Goal: Transaction & Acquisition: Download file/media

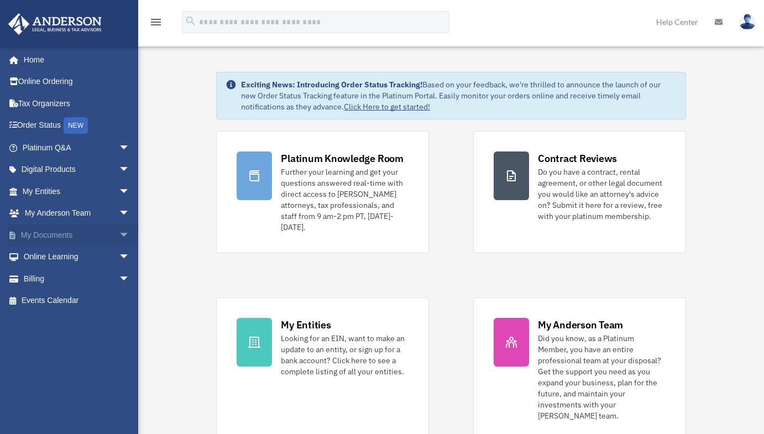
click at [119, 231] on span "arrow_drop_down" at bounding box center [130, 235] width 22 height 23
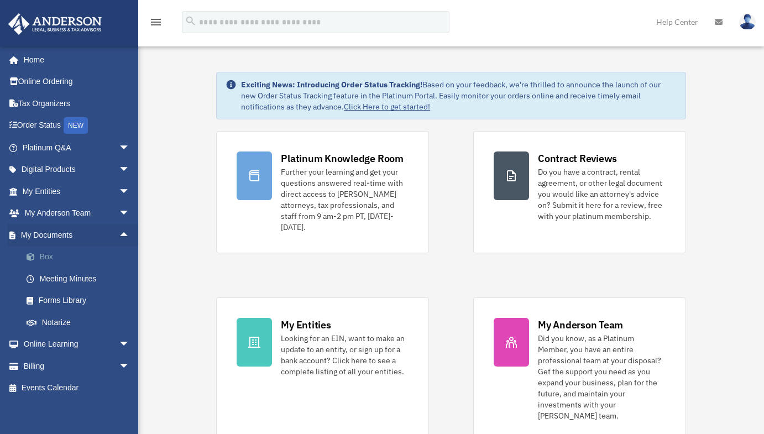
click at [73, 250] on link "Box" at bounding box center [80, 257] width 131 height 22
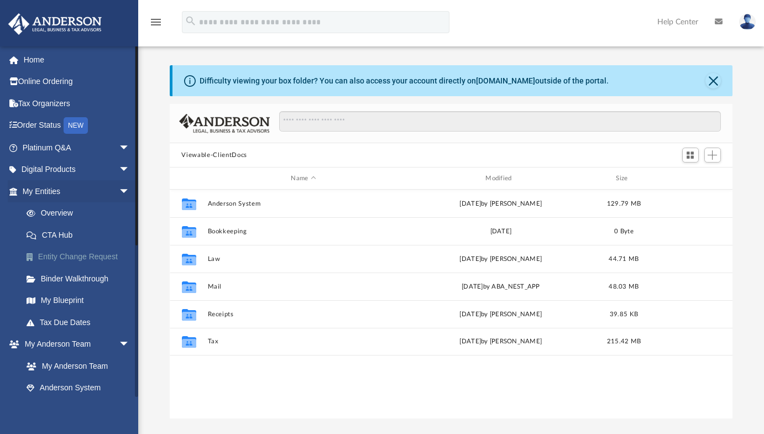
scroll to position [243, 555]
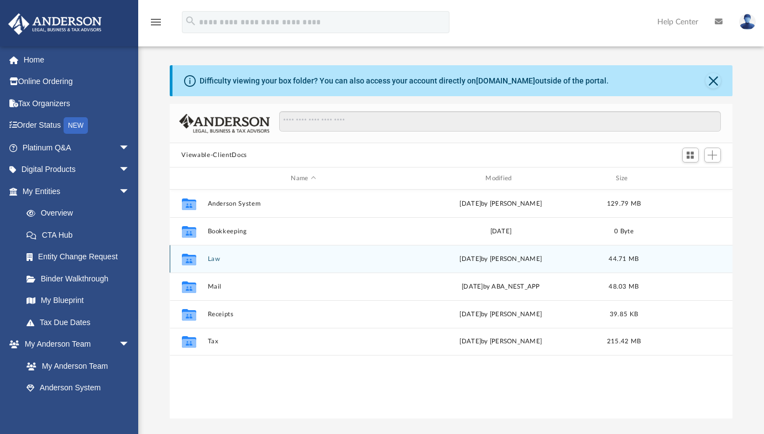
click at [188, 255] on icon "grid" at bounding box center [188, 259] width 14 height 12
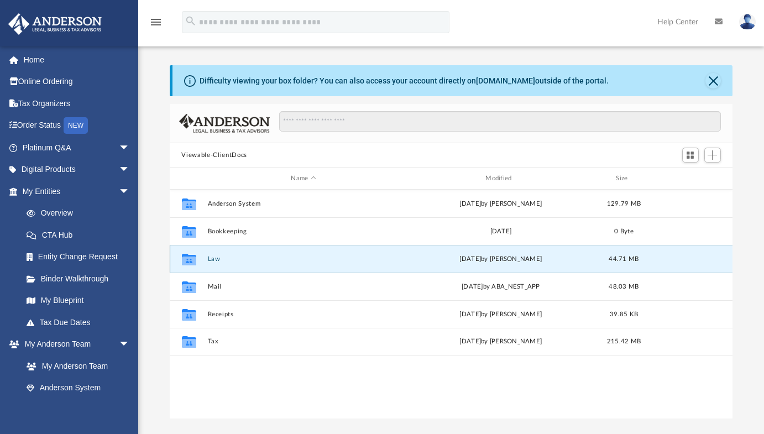
click at [194, 261] on icon "grid" at bounding box center [188, 260] width 14 height 9
click at [216, 259] on button "Law" at bounding box center [303, 258] width 192 height 7
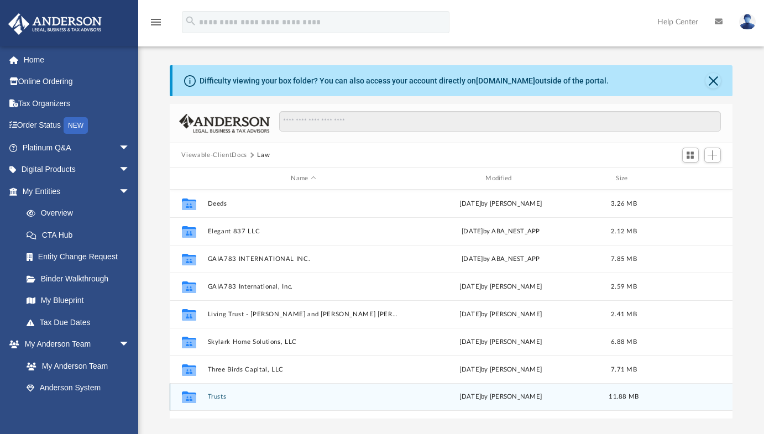
click at [209, 400] on button "Trusts" at bounding box center [303, 396] width 192 height 7
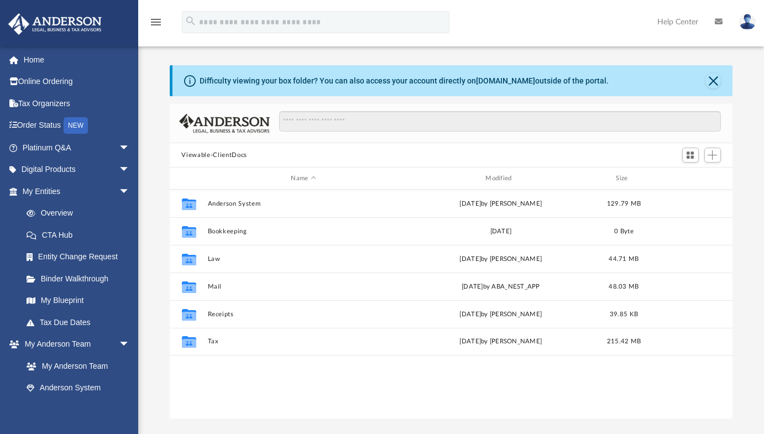
scroll to position [243, 555]
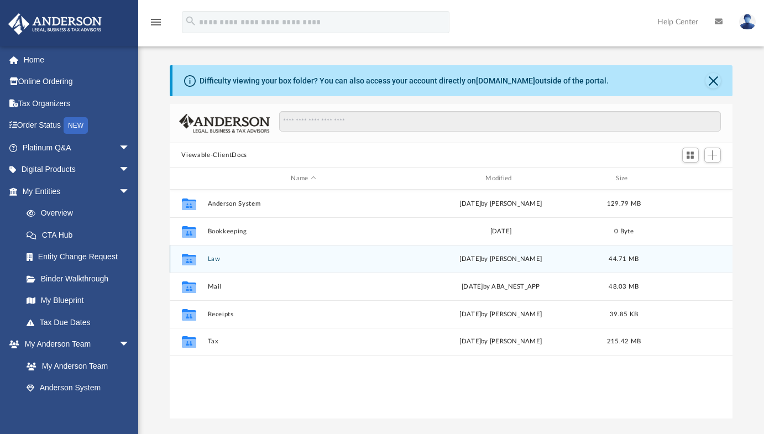
click at [216, 259] on button "Law" at bounding box center [303, 258] width 192 height 7
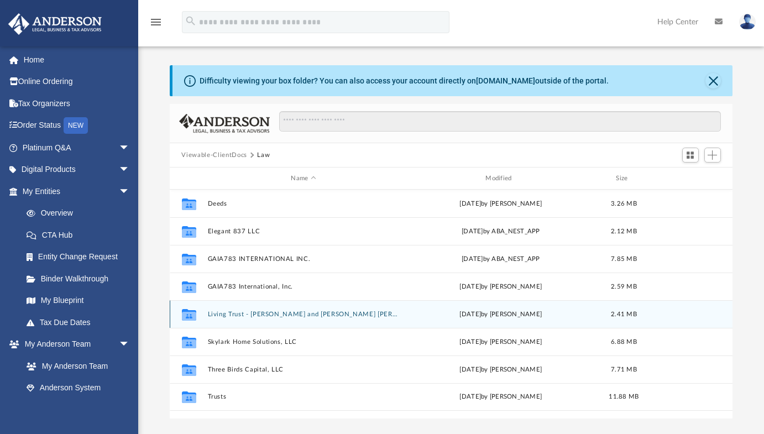
click at [219, 312] on button "Living Trust - [PERSON_NAME] and [PERSON_NAME] [PERSON_NAME]" at bounding box center [303, 314] width 192 height 7
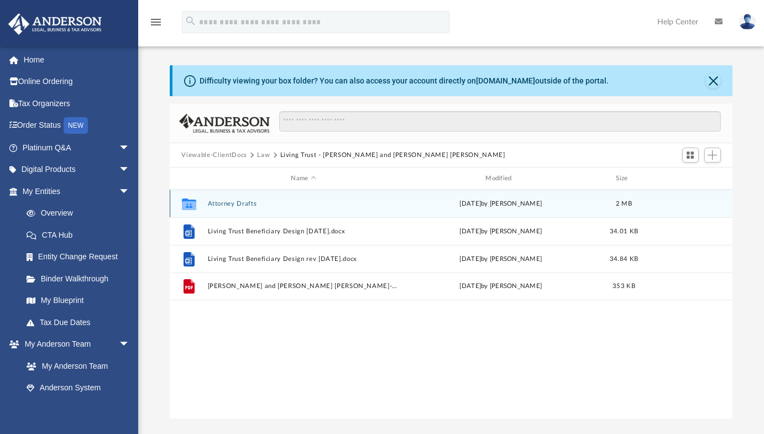
click at [227, 203] on button "Attorney Drafts" at bounding box center [303, 203] width 192 height 7
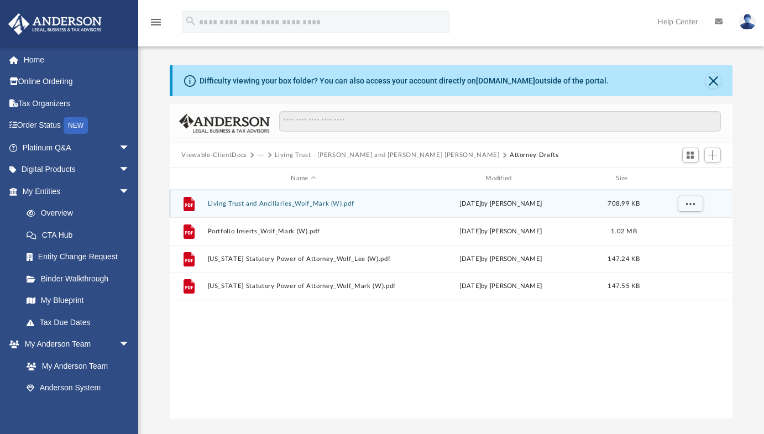
click at [227, 203] on button "Living Trust and Ancillaries_Wolf_Mark (W).pdf" at bounding box center [303, 203] width 192 height 7
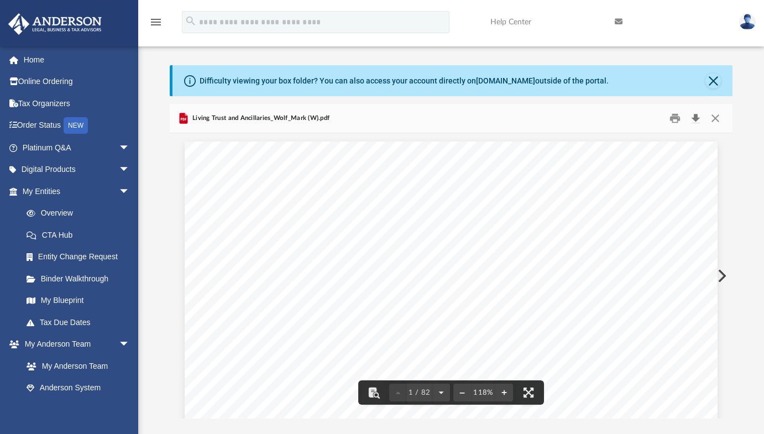
click at [697, 118] on button "Download" at bounding box center [696, 118] width 20 height 17
